Goal: Check status: Check status

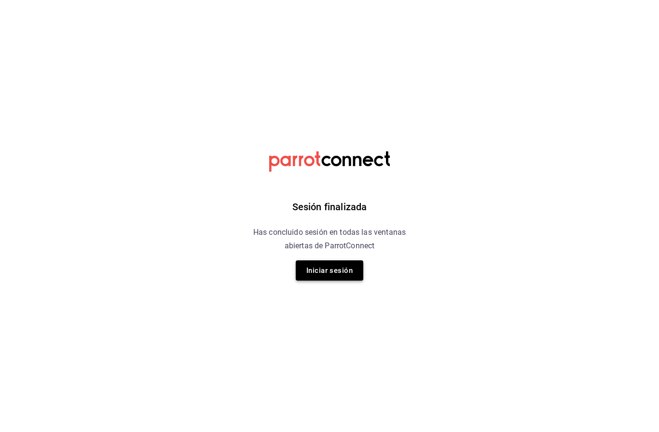
click at [319, 278] on button "Iniciar sesión" at bounding box center [330, 270] width 68 height 20
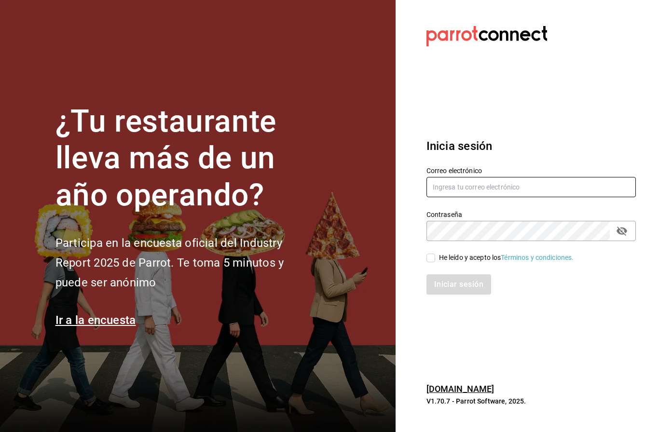
drag, startPoint x: 509, startPoint y: 212, endPoint x: 502, endPoint y: 215, distance: 8.0
click at [509, 197] on input "text" at bounding box center [530, 187] width 209 height 20
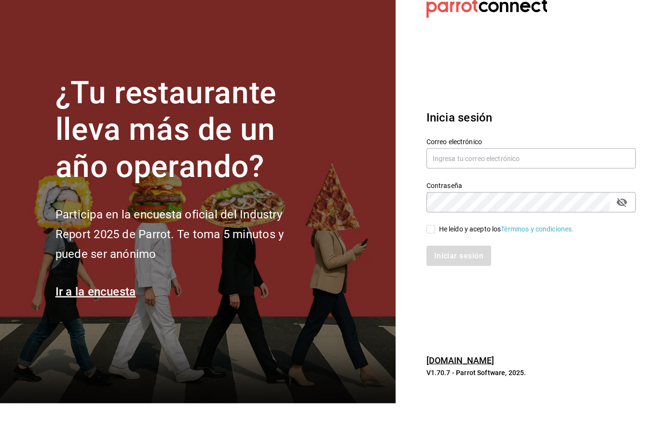
scroll to position [29, 0]
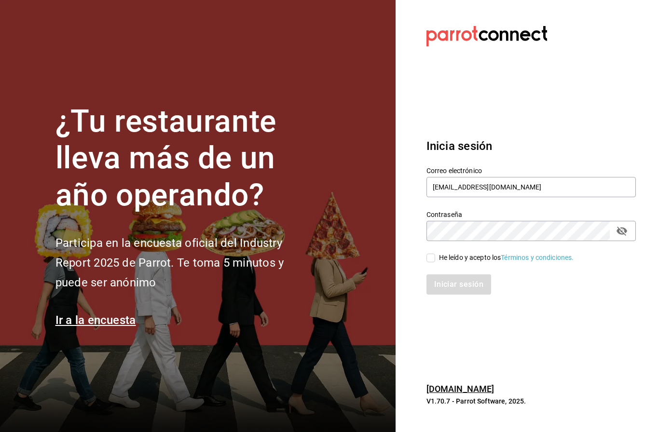
type input "[EMAIL_ADDRESS][DOMAIN_NAME]"
click at [432, 254] on input "He leído y acepto los Términos y condiciones." at bounding box center [430, 258] width 9 height 9
checkbox input "true"
click at [455, 274] on button "Iniciar sesión" at bounding box center [459, 284] width 66 height 20
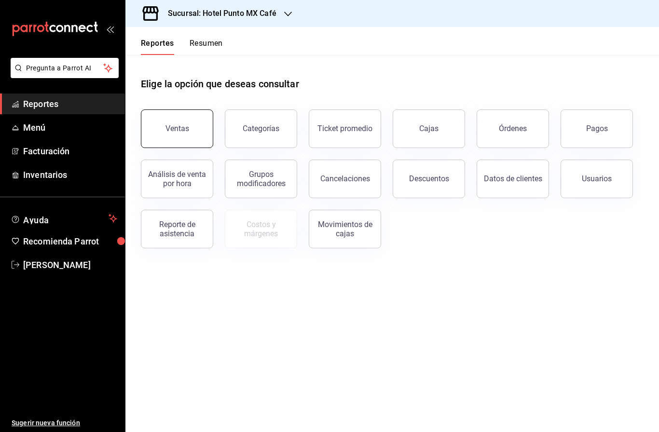
click at [169, 128] on div "Ventas" at bounding box center [177, 128] width 24 height 9
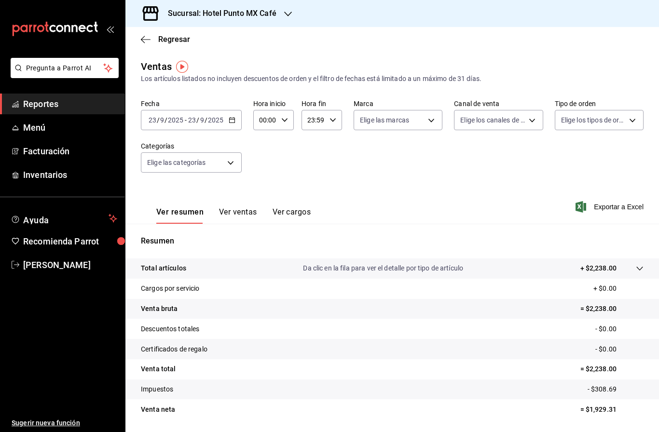
click at [263, 14] on h3 "Sucursal: Hotel Punto MX Café" at bounding box center [218, 14] width 116 height 12
click at [151, 61] on span "Hotel Punto Mx" at bounding box center [156, 63] width 47 height 10
